Goal: Find specific page/section: Find specific page/section

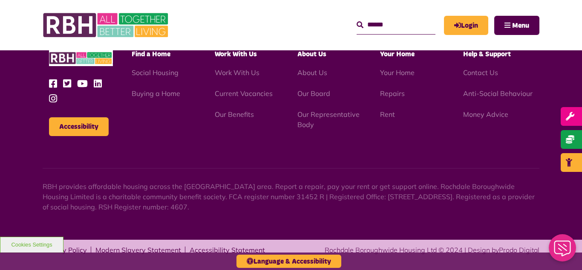
scroll to position [1027, 0]
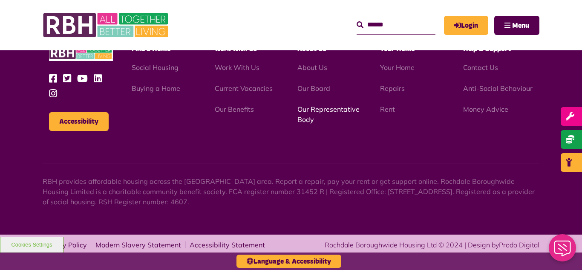
click at [316, 109] on link "Our Representative Body" at bounding box center [328, 114] width 62 height 19
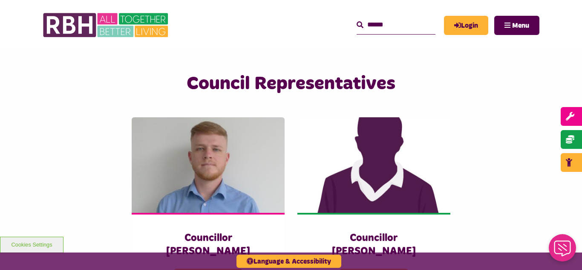
scroll to position [1808, 0]
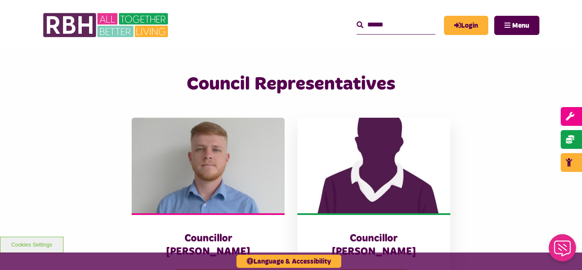
click at [383, 142] on img at bounding box center [373, 165] width 153 height 95
